Goal: Information Seeking & Learning: Learn about a topic

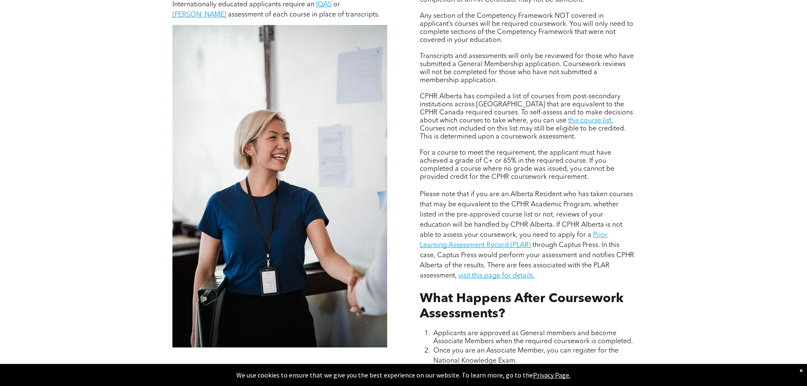
scroll to position [720, 0]
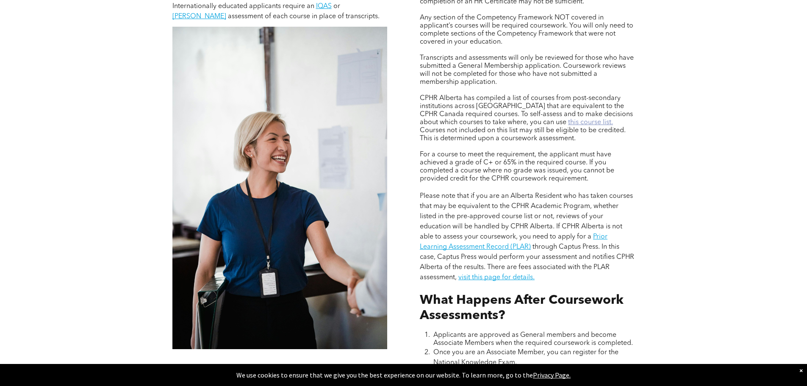
click at [568, 123] on link "this course list." at bounding box center [590, 122] width 45 height 7
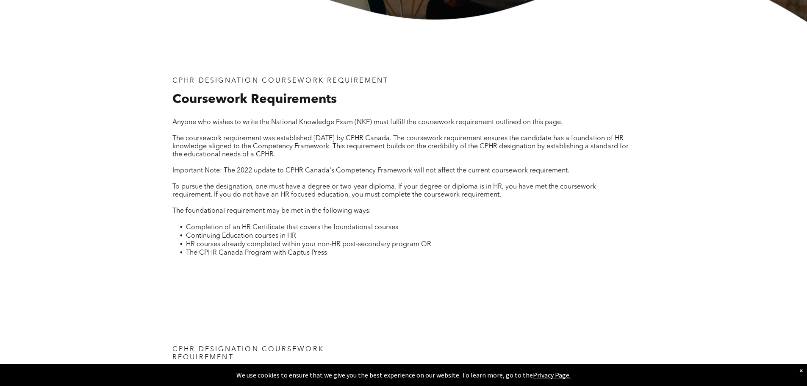
scroll to position [212, 0]
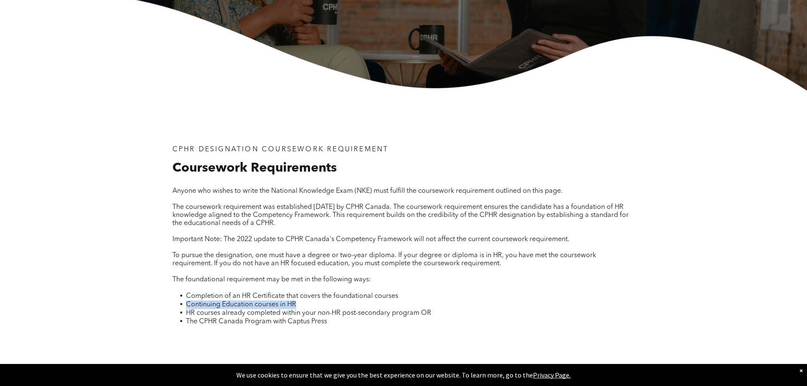
drag, startPoint x: 182, startPoint y: 305, endPoint x: 321, endPoint y: 303, distance: 138.9
click at [321, 303] on li "Continuing Education courses in HR" at bounding box center [410, 304] width 449 height 8
click at [449, 191] on span "Anyone who wishes to write the National Knowledge Exam (NKE) must fulfill the c…" at bounding box center [367, 191] width 390 height 7
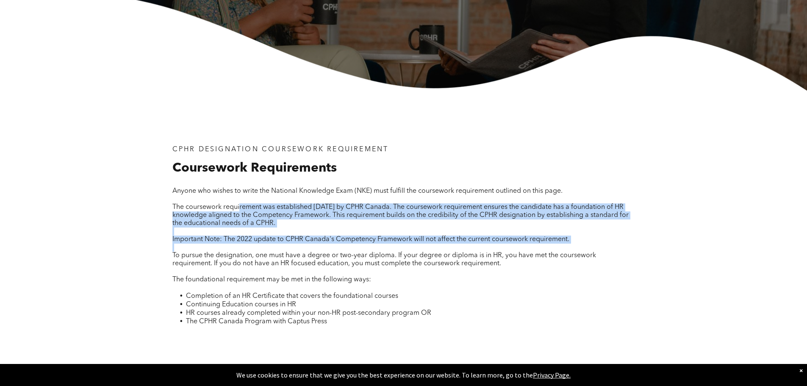
drag, startPoint x: 240, startPoint y: 207, endPoint x: 371, endPoint y: 246, distance: 137.1
click at [371, 246] on div "Anyone who wishes to write the National Knowledge Exam (NKE) must fulfill the c…" at bounding box center [403, 261] width 462 height 149
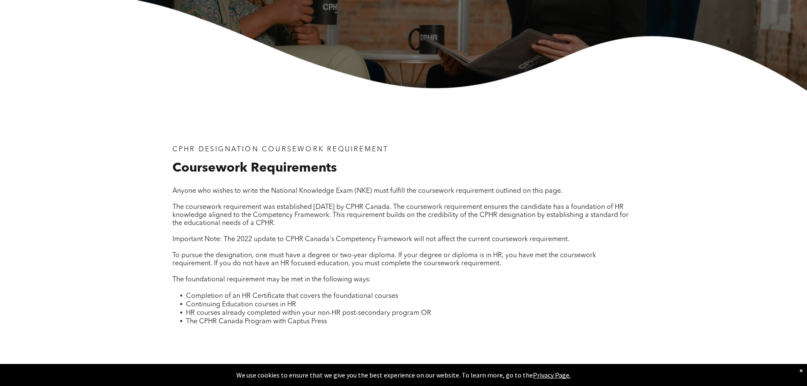
click at [235, 269] on p at bounding box center [403, 272] width 462 height 8
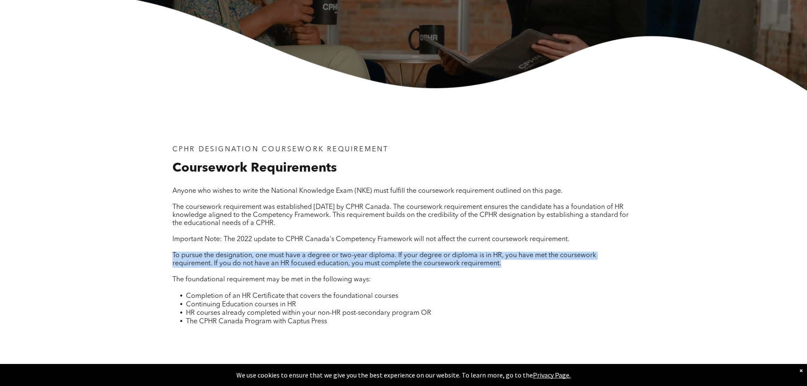
drag, startPoint x: 173, startPoint y: 252, endPoint x: 518, endPoint y: 269, distance: 344.7
click at [518, 269] on div "Anyone who wishes to write the National Knowledge Exam (NKE) must fulfill the c…" at bounding box center [403, 261] width 462 height 149
click at [464, 263] on span "To pursue the designation, one must have a degree or two-year diploma. If your …" at bounding box center [384, 259] width 424 height 15
drag, startPoint x: 172, startPoint y: 255, endPoint x: 538, endPoint y: 268, distance: 366.1
click at [538, 268] on div "Anyone who wishes to write the National Knowledge Exam (NKE) must fulfill the c…" at bounding box center [403, 261] width 462 height 149
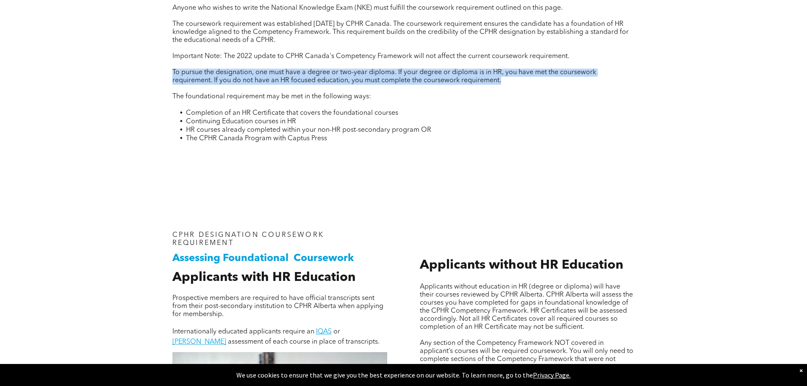
scroll to position [296, 0]
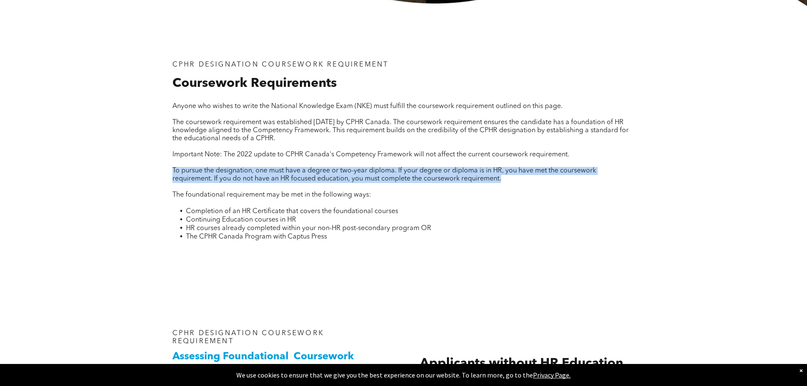
click at [378, 176] on span "To pursue the designation, one must have a degree or two-year diploma. If your …" at bounding box center [384, 174] width 424 height 15
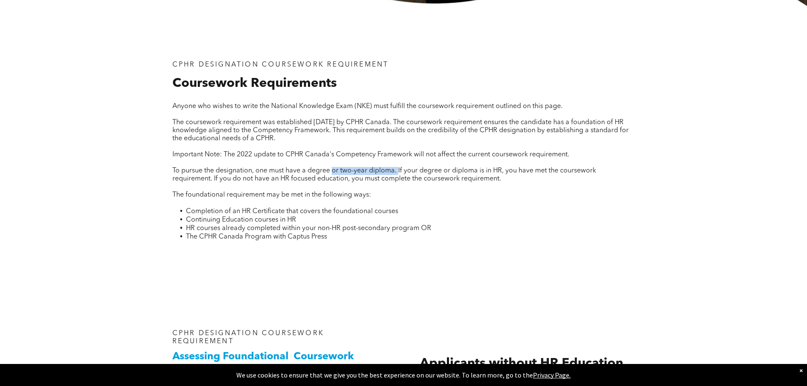
drag, startPoint x: 332, startPoint y: 169, endPoint x: 397, endPoint y: 171, distance: 65.7
click at [397, 171] on span "To pursue the designation, one must have a degree or two-year diploma. If your …" at bounding box center [384, 174] width 424 height 15
